Goal: Check status

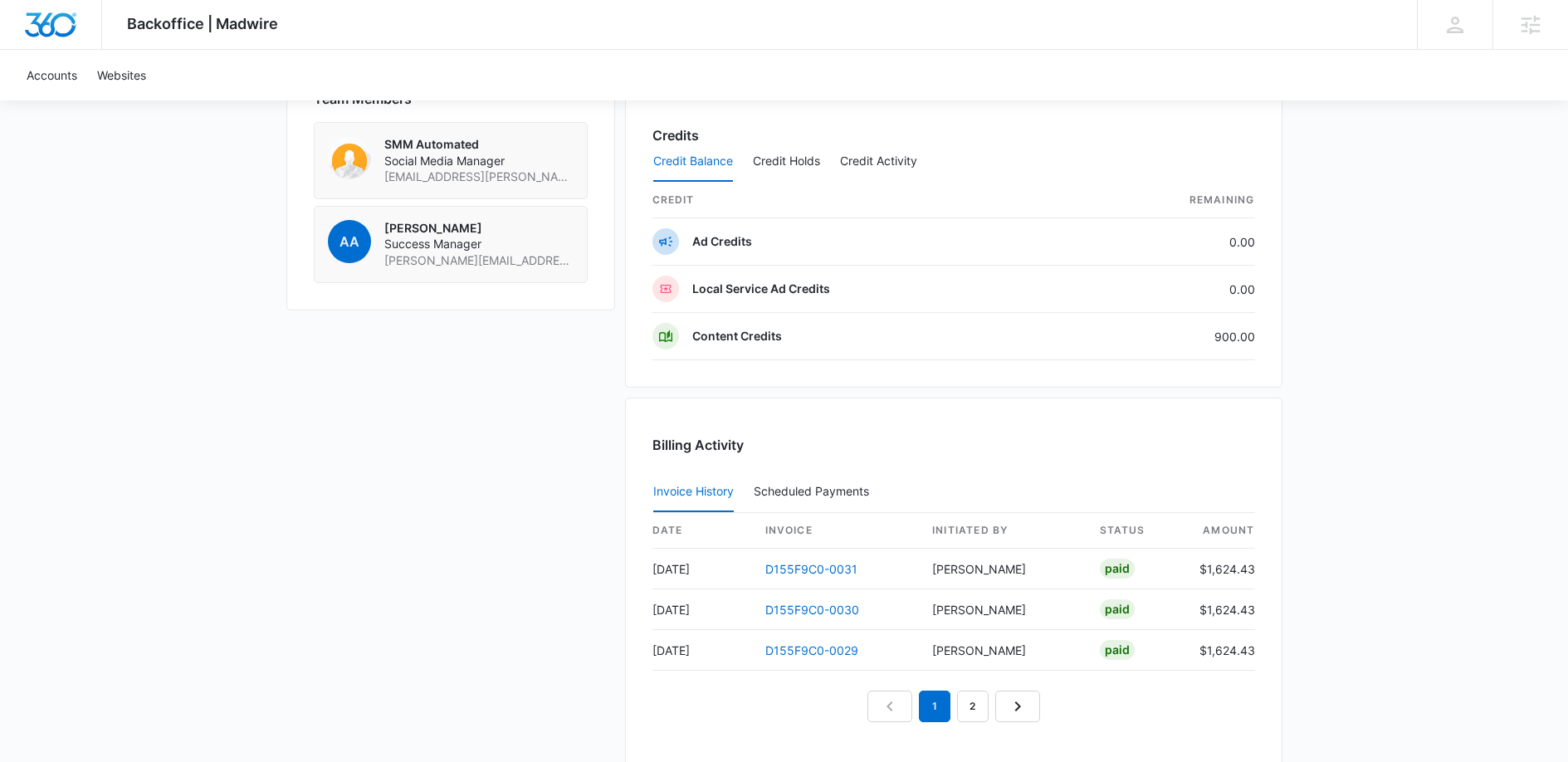
scroll to position [1434, 0]
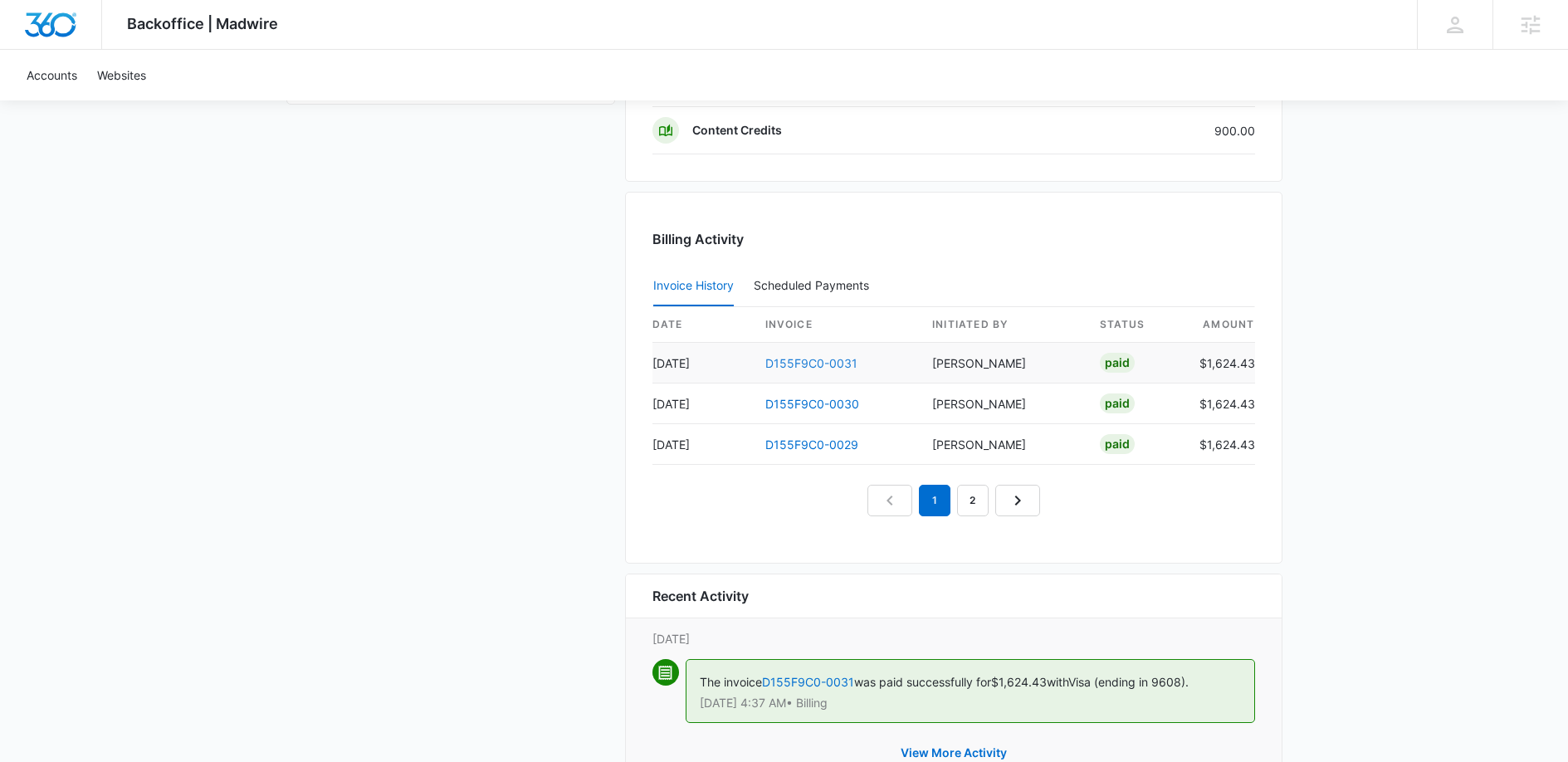
click at [786, 365] on link "D155F9C0-0031" at bounding box center [812, 363] width 93 height 14
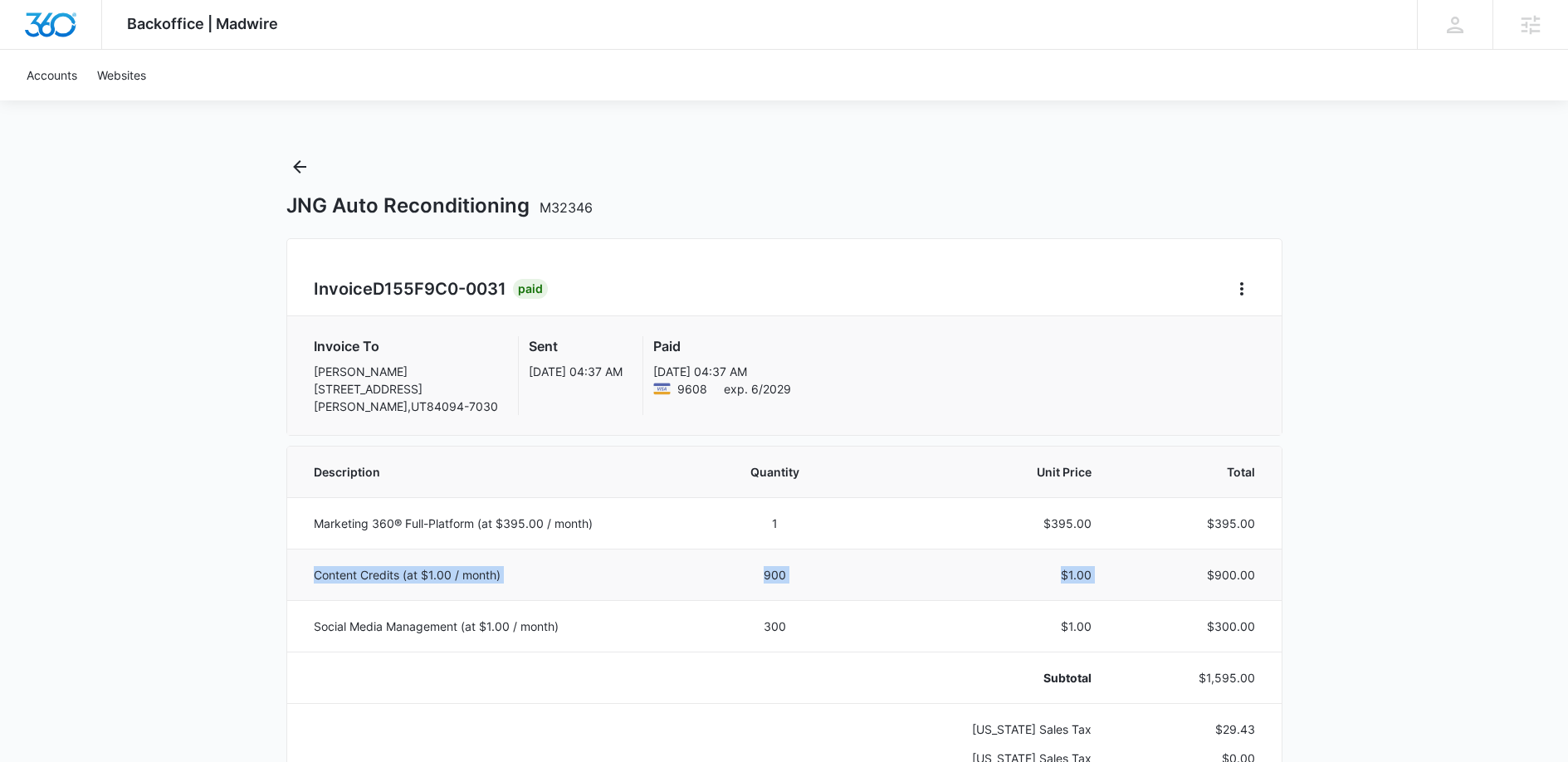
drag, startPoint x: 309, startPoint y: 567, endPoint x: 1202, endPoint y: 571, distance: 893.0
click at [1202, 571] on tr "Content Credits (at $1.00 / month) 900 $1.00 $900.00" at bounding box center [784, 575] width 994 height 52
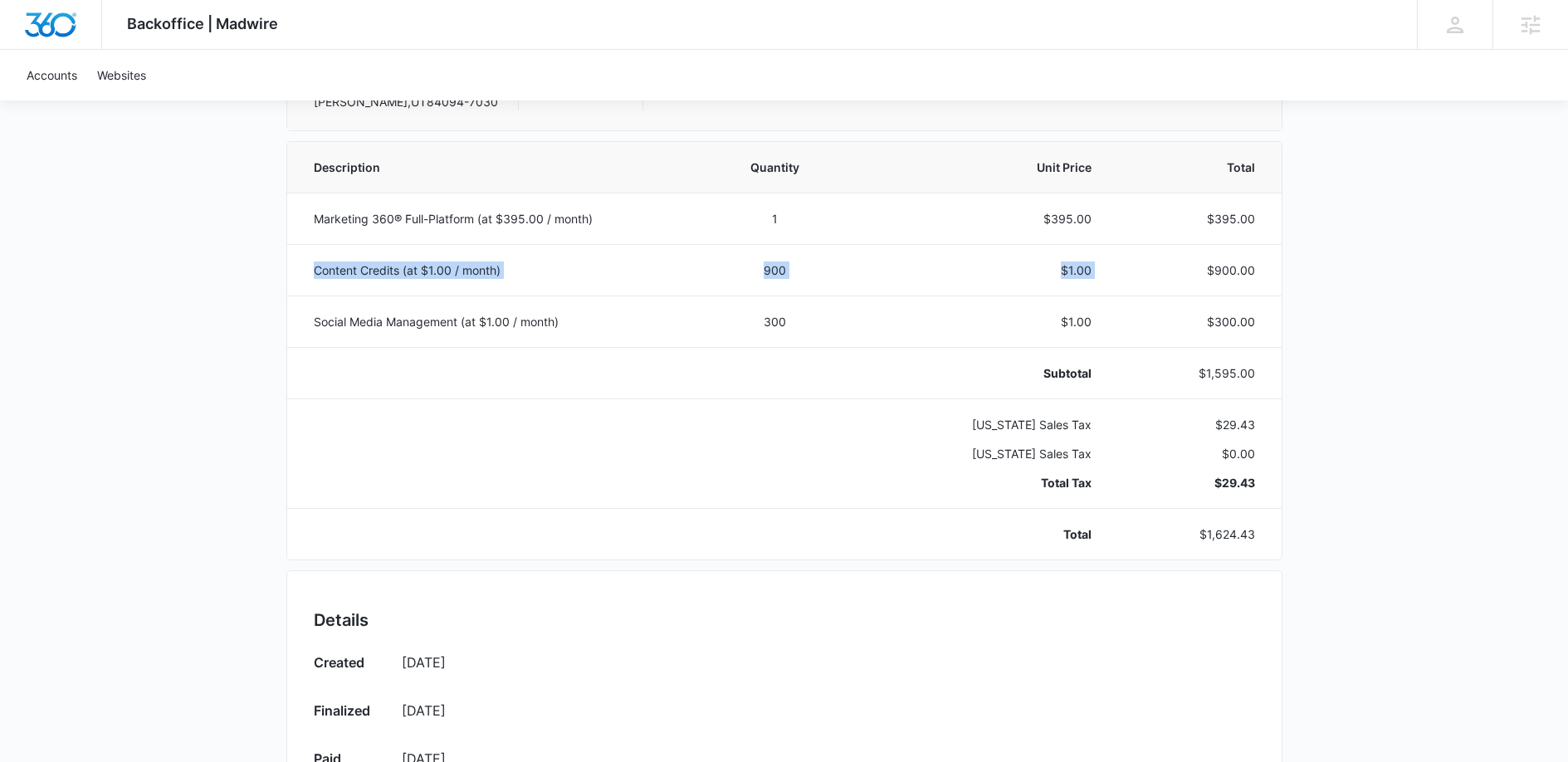
scroll to position [304, 0]
click at [662, 454] on td at bounding box center [494, 454] width 415 height 109
